Goal: Transaction & Acquisition: Obtain resource

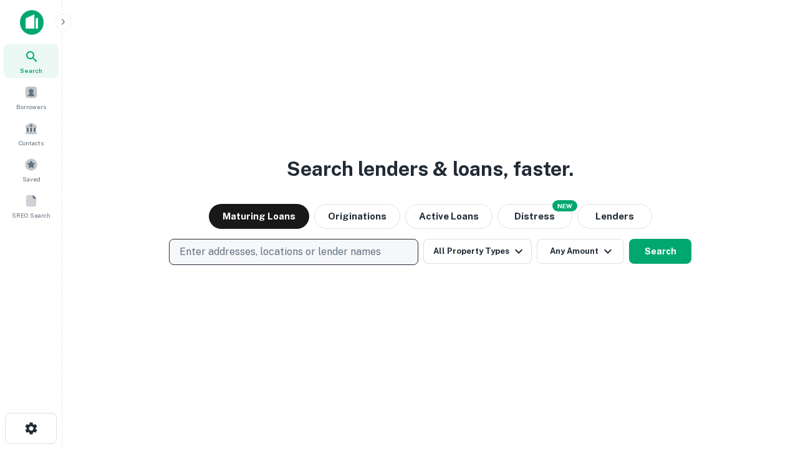
click at [293, 252] on p "Enter addresses, locations or lender names" at bounding box center [280, 251] width 201 height 15
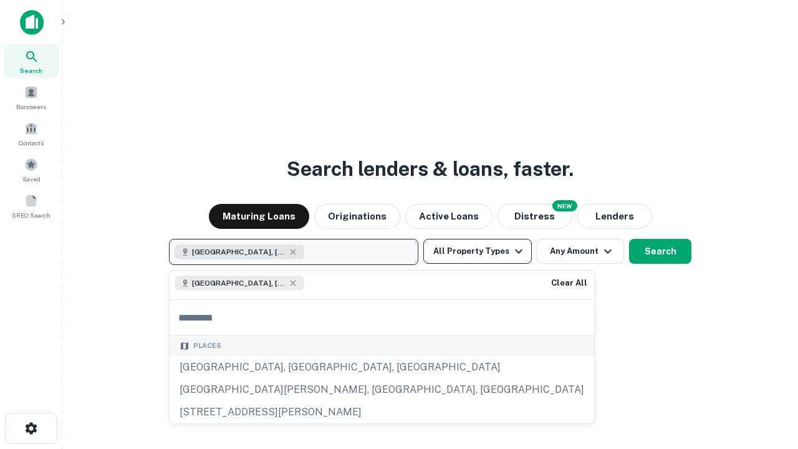
click at [478, 251] on button "All Property Types" at bounding box center [477, 251] width 108 height 25
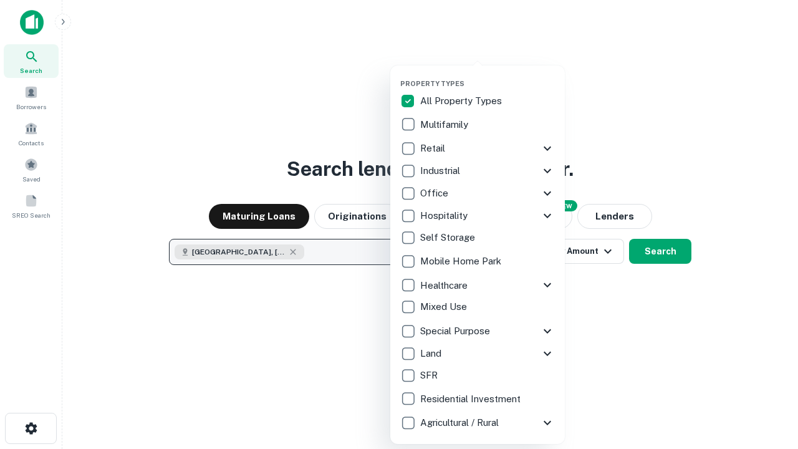
click at [488, 75] on button "button" at bounding box center [487, 75] width 175 height 1
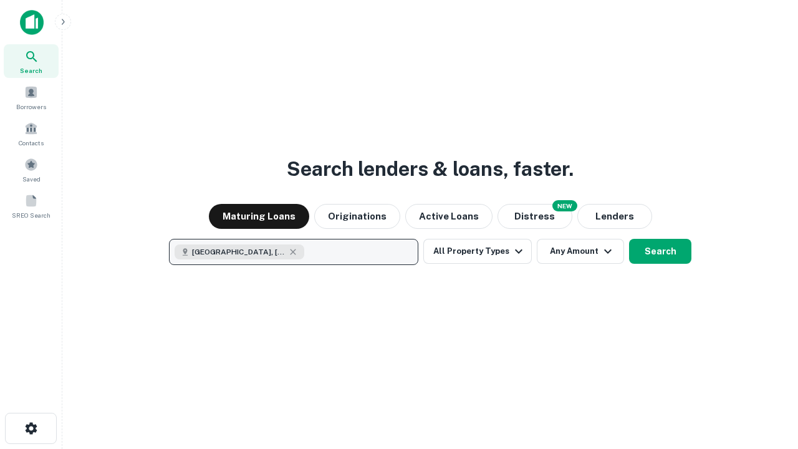
scroll to position [20, 0]
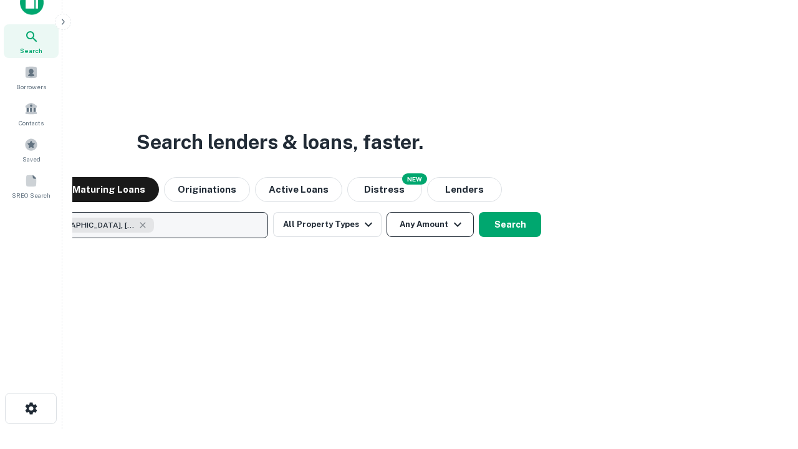
click at [387, 212] on button "Any Amount" at bounding box center [430, 224] width 87 height 25
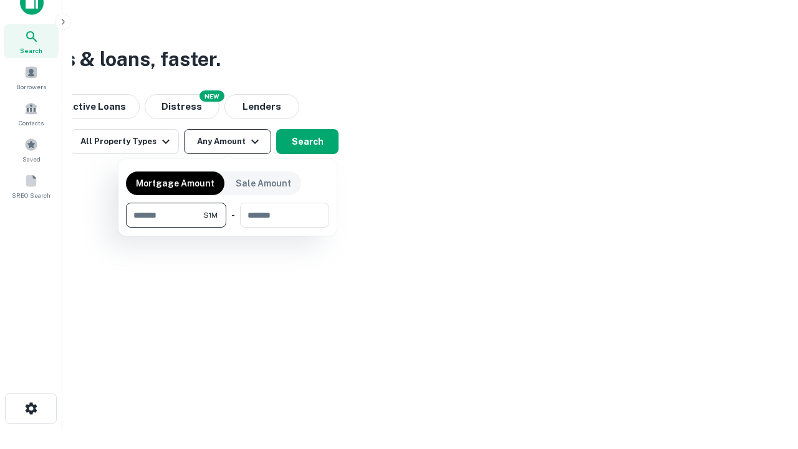
type input "*******"
click at [228, 228] on button "button" at bounding box center [227, 228] width 203 height 1
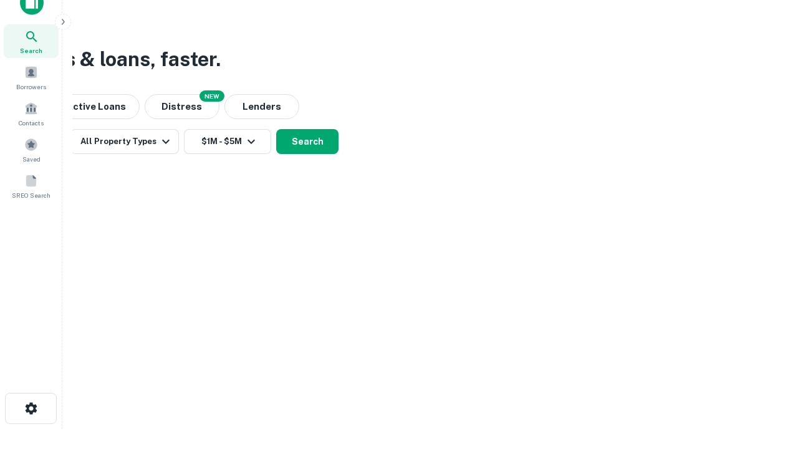
scroll to position [7, 230]
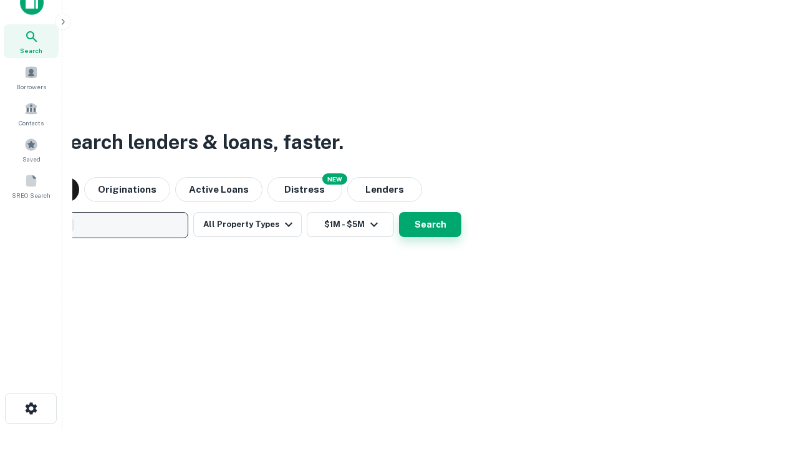
click at [399, 212] on button "Search" at bounding box center [430, 224] width 62 height 25
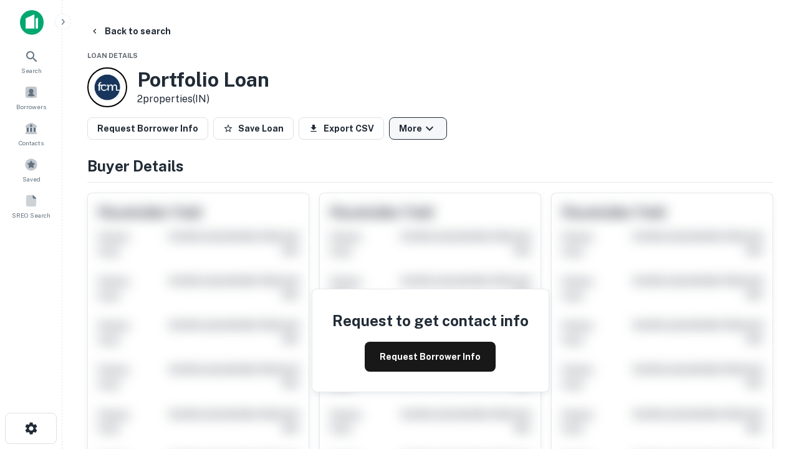
click at [418, 128] on button "More" at bounding box center [418, 128] width 58 height 22
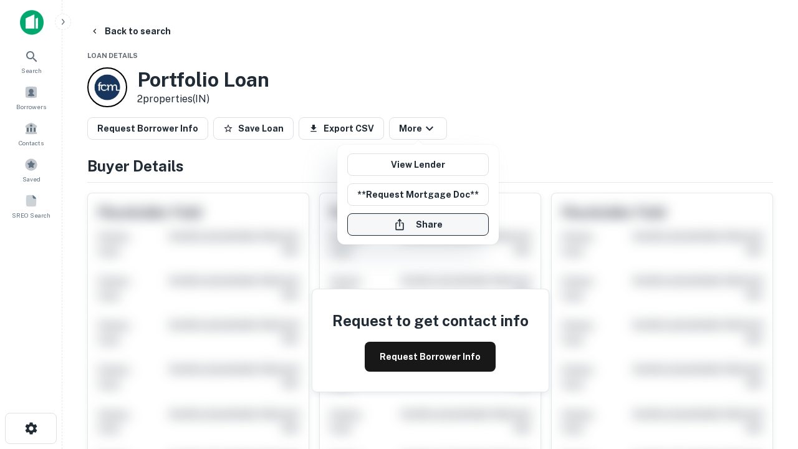
click at [418, 224] on button "Share" at bounding box center [418, 224] width 142 height 22
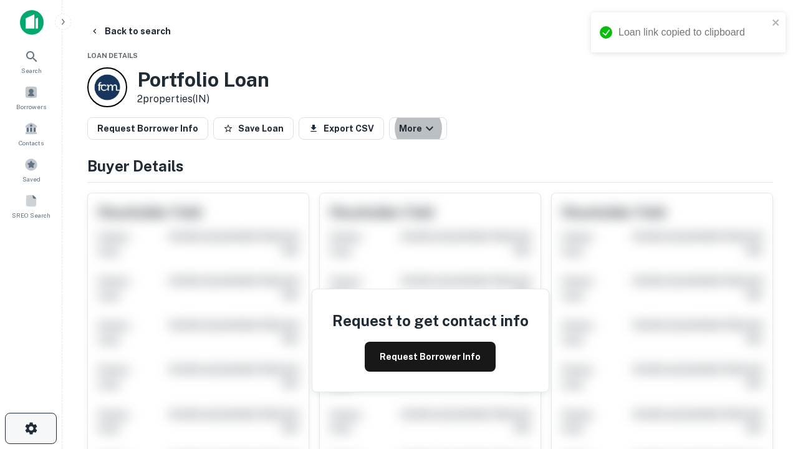
click at [31, 428] on icon "button" at bounding box center [31, 428] width 15 height 15
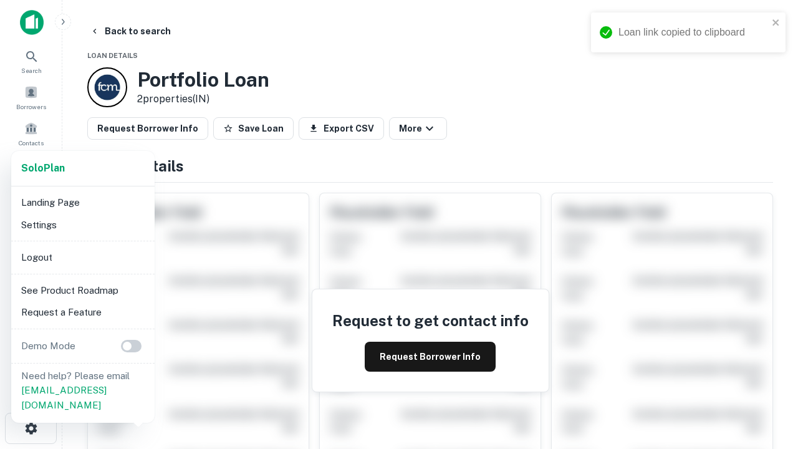
click at [82, 257] on li "Logout" at bounding box center [82, 257] width 133 height 22
